Goal: Complete application form

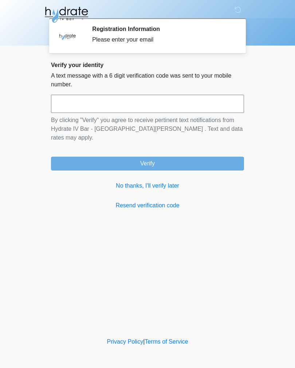
click at [80, 96] on input "text" at bounding box center [147, 104] width 193 height 18
type input "******"
click at [70, 157] on button "Verify" at bounding box center [147, 164] width 193 height 14
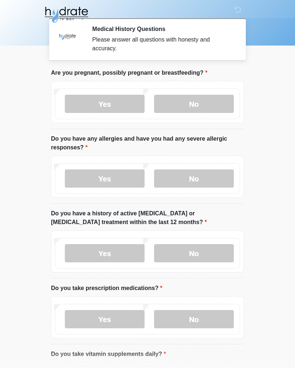
click at [183, 104] on label "No" at bounding box center [194, 104] width 80 height 18
click at [216, 181] on label "No" at bounding box center [194, 179] width 80 height 18
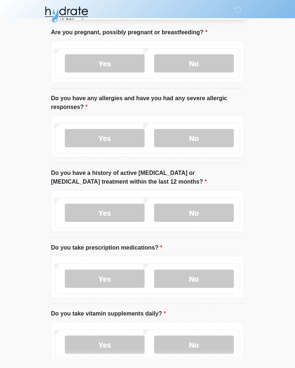
scroll to position [42, 0]
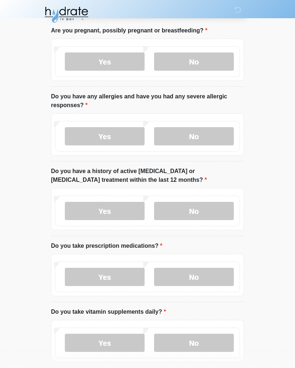
click at [216, 207] on label "No" at bounding box center [194, 211] width 80 height 18
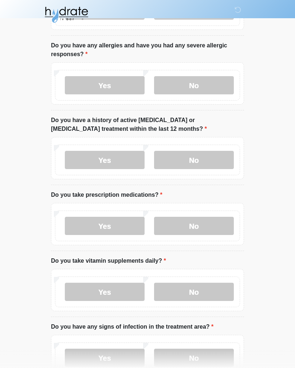
scroll to position [178, 0]
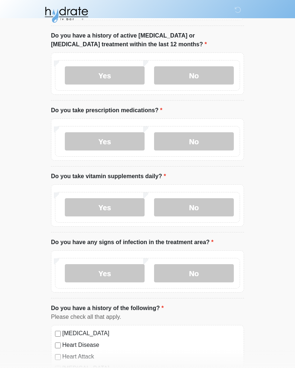
click at [109, 146] on label "Yes" at bounding box center [105, 141] width 80 height 18
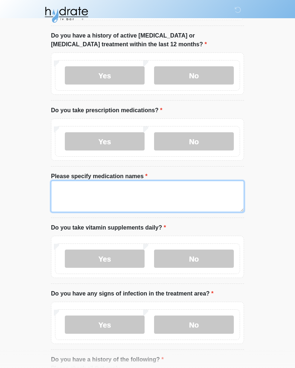
click at [192, 194] on textarea "Please specify medication names" at bounding box center [147, 196] width 193 height 31
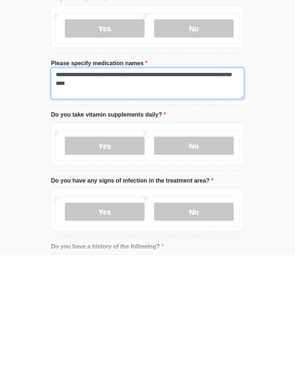
type textarea "**********"
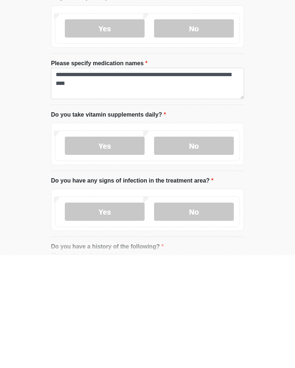
click at [126, 250] on label "Yes" at bounding box center [105, 259] width 80 height 18
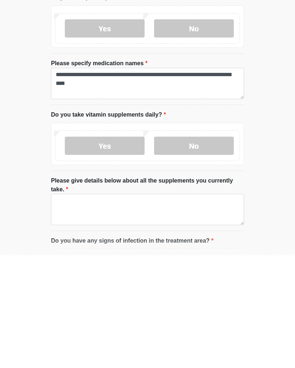
scroll to position [291, 0]
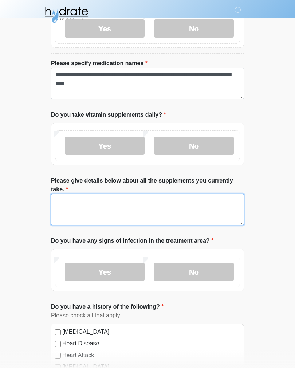
click at [228, 213] on textarea "Please give details below about all the supplements you currently take." at bounding box center [147, 209] width 193 height 31
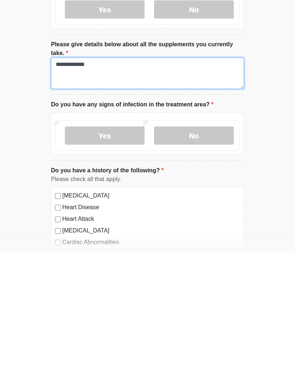
type textarea "**********"
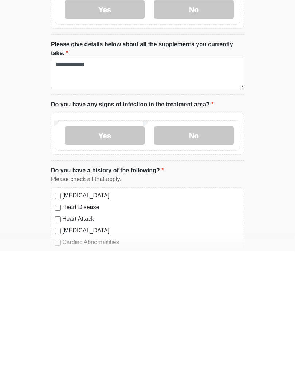
click at [222, 243] on label "No" at bounding box center [194, 252] width 80 height 18
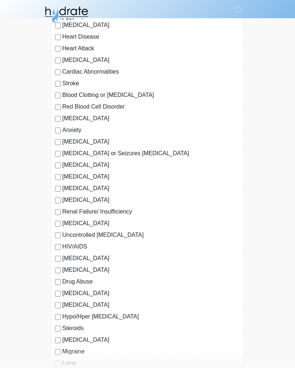
scroll to position [598, 0]
click at [82, 117] on label "Depression" at bounding box center [151, 118] width 178 height 9
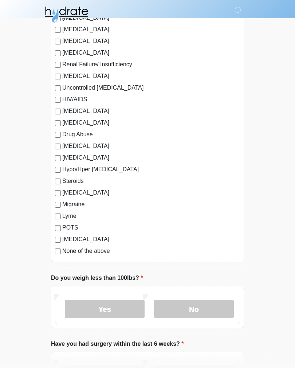
scroll to position [746, 0]
click at [74, 205] on label "Migraine" at bounding box center [151, 204] width 178 height 9
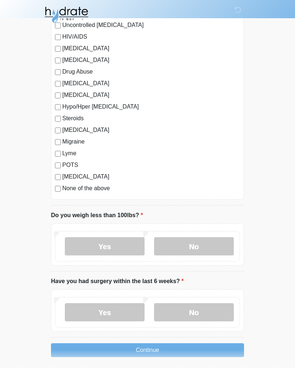
scroll to position [824, 0]
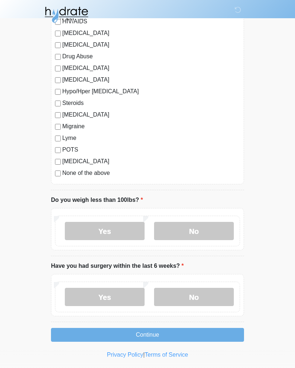
click at [217, 236] on label "No" at bounding box center [194, 231] width 80 height 18
click at [227, 294] on label "No" at bounding box center [194, 297] width 80 height 18
click at [231, 334] on button "Continue" at bounding box center [147, 335] width 193 height 14
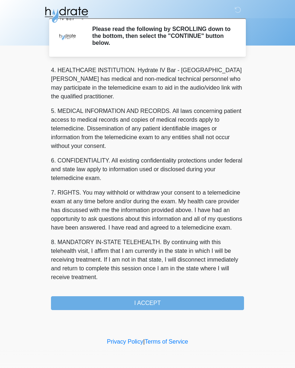
scroll to position [209, 0]
click at [194, 305] on button "I ACCEPT" at bounding box center [147, 304] width 193 height 14
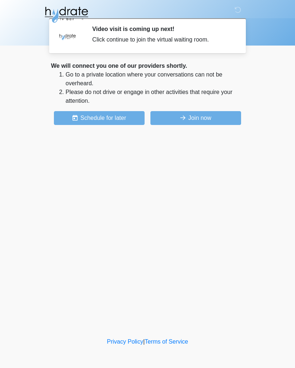
click at [213, 119] on button "Join now" at bounding box center [196, 118] width 91 height 14
